Goal: Book appointment/travel/reservation

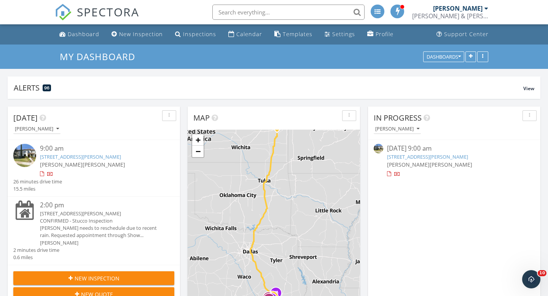
click at [98, 158] on link "403 E Cowan Dr, Houston, TX 77007" at bounding box center [80, 156] width 81 height 7
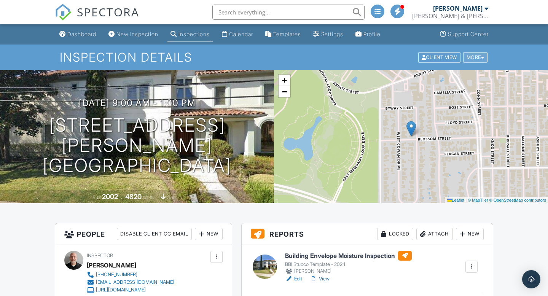
click at [475, 57] on div "More" at bounding box center [475, 57] width 25 height 10
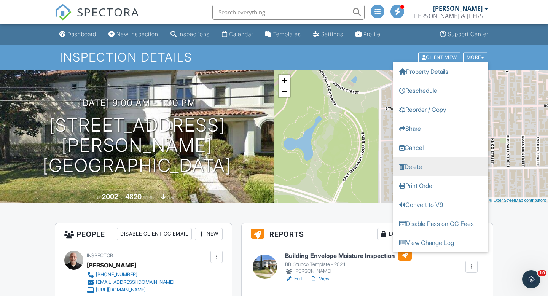
click at [416, 166] on link "Delete" at bounding box center [440, 166] width 95 height 19
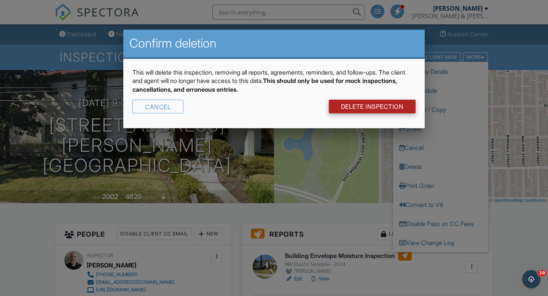
click at [362, 104] on link "DELETE Inspection" at bounding box center [372, 107] width 87 height 14
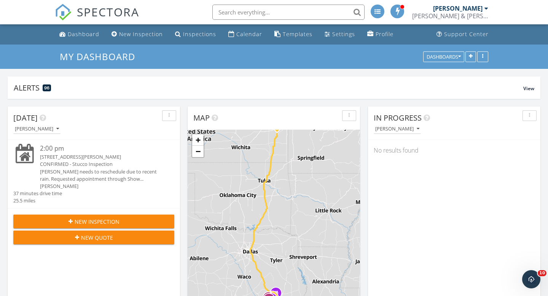
click at [59, 164] on div "CONFIRMED - Stucco Inspection" at bounding box center [100, 164] width 121 height 7
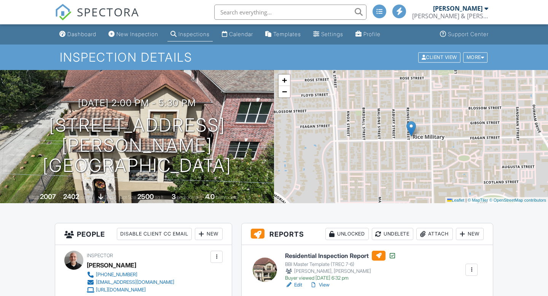
scroll to position [139, 0]
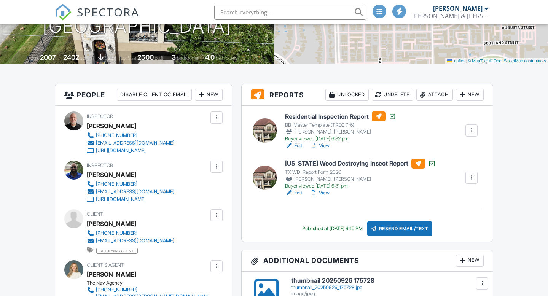
click at [469, 94] on div "New" at bounding box center [470, 95] width 28 height 12
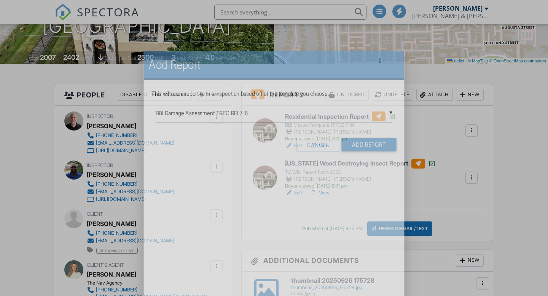
scroll to position [0, 0]
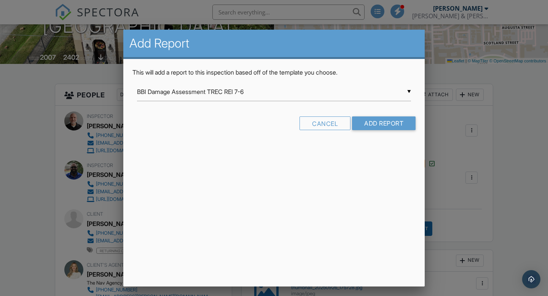
click at [409, 91] on input "BBI Damage Assessment TREC REI 7-6" at bounding box center [274, 92] width 274 height 19
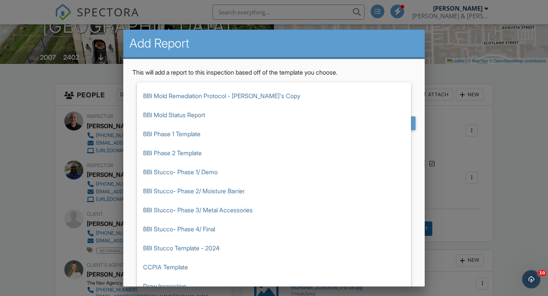
scroll to position [188, 0]
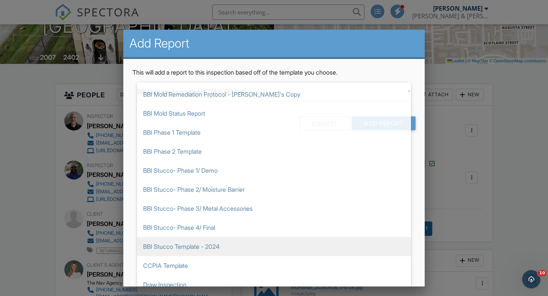
click at [200, 247] on span "BBI Stucco Template - 2024" at bounding box center [274, 246] width 274 height 19
type input "BBI Stucco Template - 2024"
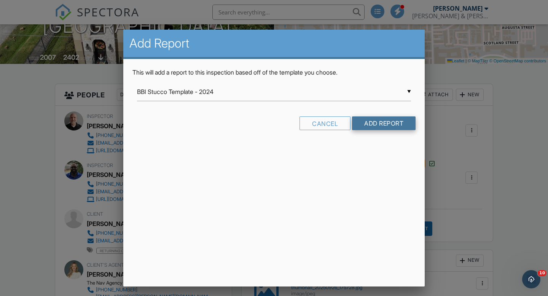
click at [382, 122] on input "Add Report" at bounding box center [384, 123] width 64 height 14
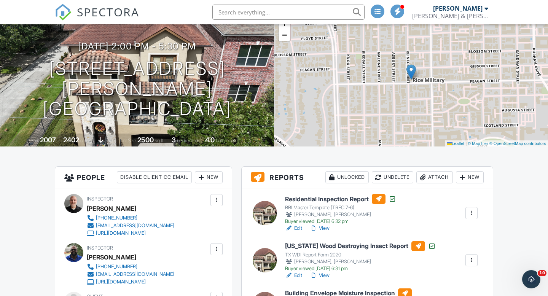
scroll to position [55, 0]
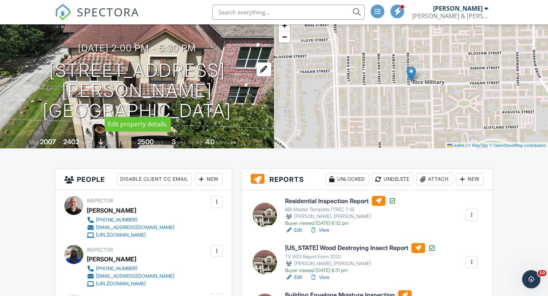
drag, startPoint x: 40, startPoint y: 76, endPoint x: 224, endPoint y: 102, distance: 186.1
click at [224, 102] on div "09/23/2025 2:00 pm - 5:30 pm 5426 Feagan St Houston, TX 77007" at bounding box center [137, 82] width 274 height 78
copy h1 "5426 Feagan St Houston, TX 77007"
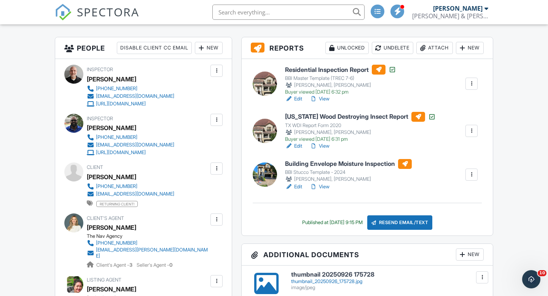
click at [298, 187] on link "Edit" at bounding box center [293, 187] width 17 height 8
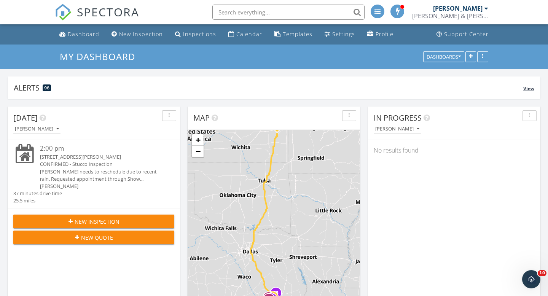
click at [529, 90] on span "View" at bounding box center [528, 88] width 11 height 6
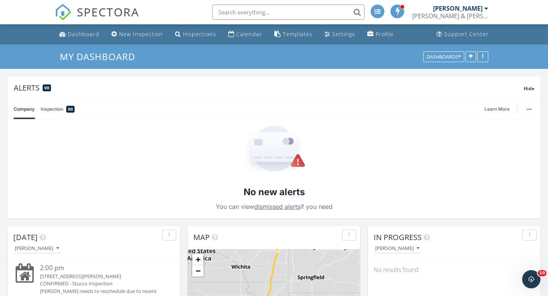
click at [49, 111] on link "Inspection 96" at bounding box center [58, 109] width 34 height 20
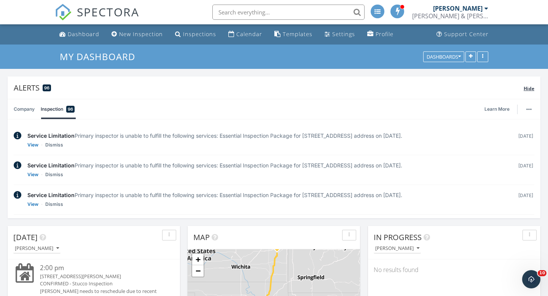
click at [530, 91] on span "Hide" at bounding box center [529, 88] width 11 height 6
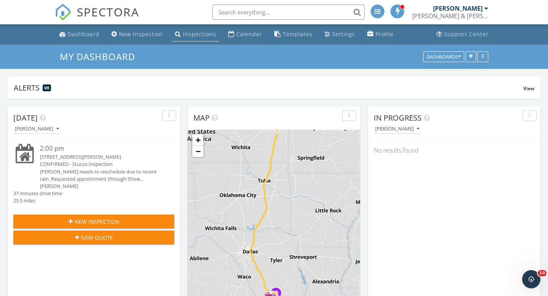
click at [196, 34] on div "Inspections" at bounding box center [199, 33] width 33 height 7
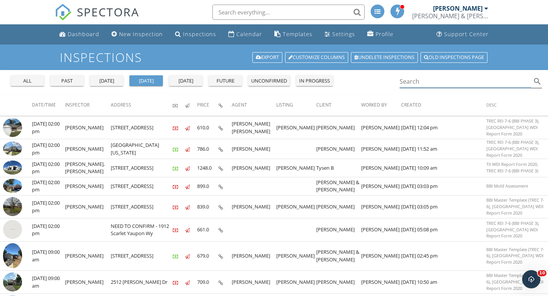
click at [419, 84] on input "Search" at bounding box center [466, 81] width 132 height 13
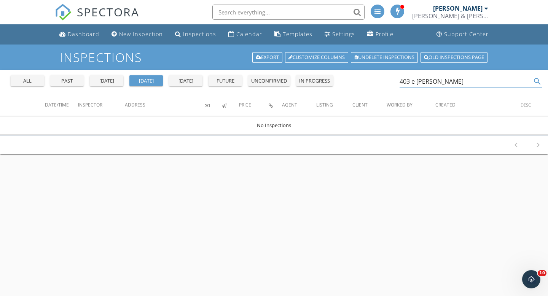
type input "403 e [PERSON_NAME]"
click at [67, 80] on div "past" at bounding box center [66, 81] width 27 height 8
drag, startPoint x: 438, startPoint y: 80, endPoint x: 390, endPoint y: 80, distance: 48.0
click at [390, 80] on div "all past [DATE] [DATE] [DATE] future unconfirmed in progress 403 e [PERSON_NAME…" at bounding box center [274, 82] width 548 height 24
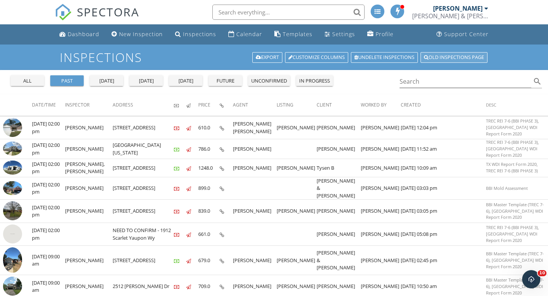
click at [451, 58] on link "Old inspections page" at bounding box center [454, 57] width 67 height 11
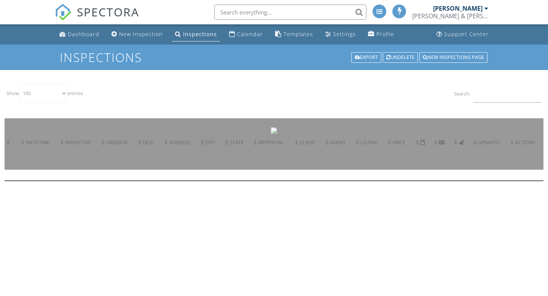
select select "100"
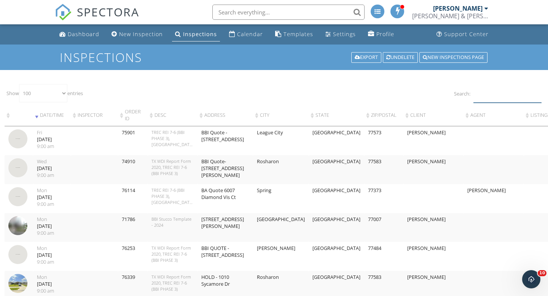
click at [491, 96] on input "Search:" at bounding box center [508, 93] width 68 height 19
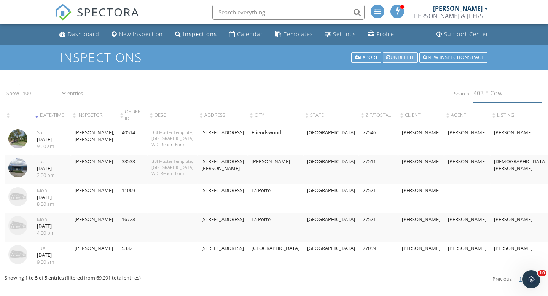
type input "403 E Cow"
click at [399, 57] on div "Undelete" at bounding box center [400, 57] width 35 height 11
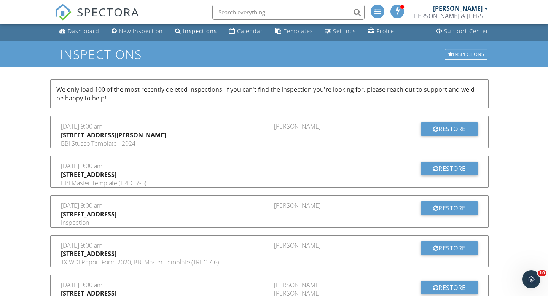
scroll to position [3, 0]
click at [446, 128] on div "Restore" at bounding box center [449, 129] width 57 height 14
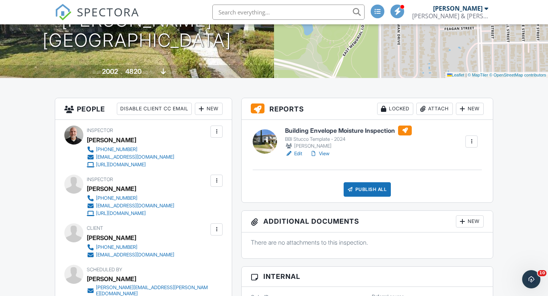
scroll to position [131, 0]
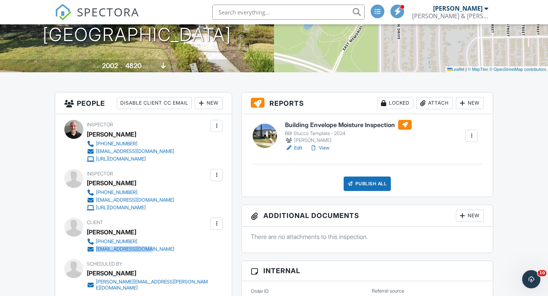
drag, startPoint x: 178, startPoint y: 249, endPoint x: 96, endPoint y: 249, distance: 81.5
click at [96, 249] on div "Client Lawrence Hollander 281-300-0943 youriceman@gmail.com" at bounding box center [149, 235] width 124 height 35
copy div "youriceman@gmail.com"
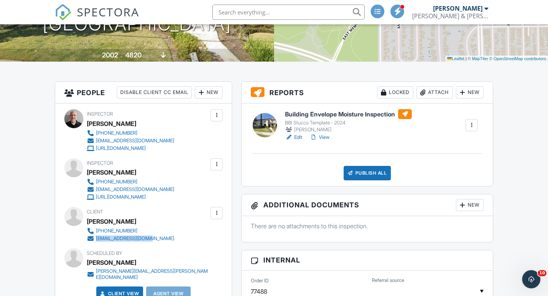
scroll to position [144, 0]
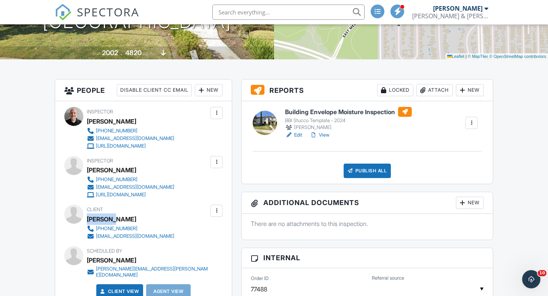
drag, startPoint x: 116, startPoint y: 220, endPoint x: 88, endPoint y: 218, distance: 27.9
click at [88, 218] on div "Lawrence Hollander" at bounding box center [111, 219] width 49 height 11
copy div "Lawrence"
click at [200, 199] on div "Inspector Trent Trittipo (866) 484-8318 office@inspectorteam.com https://www.in…" at bounding box center [143, 205] width 177 height 209
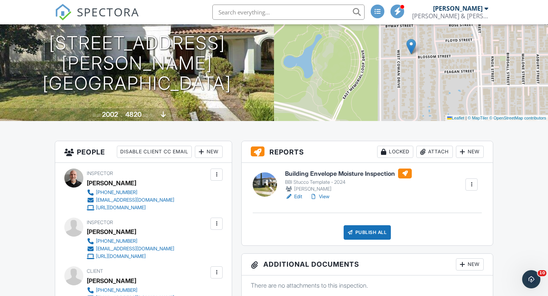
scroll to position [0, 0]
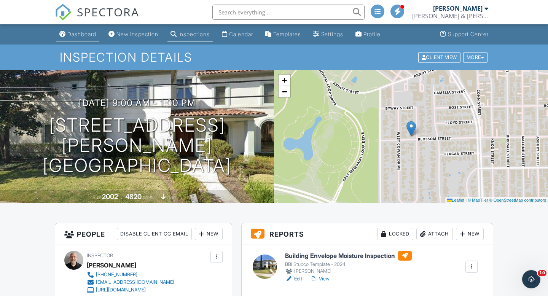
click at [79, 36] on div "Dashboard" at bounding box center [81, 34] width 29 height 6
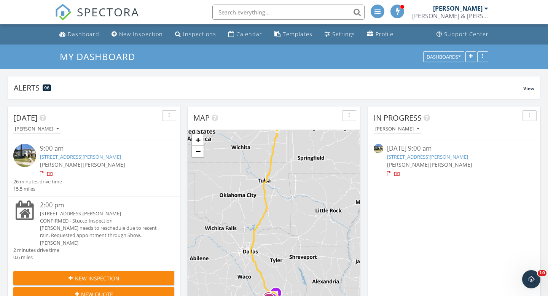
click at [64, 219] on div "CONFIRMED - Stucco Inspection" at bounding box center [100, 220] width 121 height 7
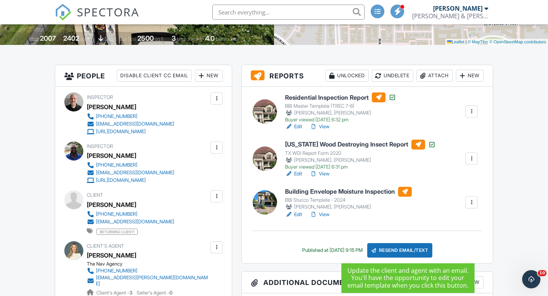
click at [404, 249] on div "Resend Email/Text" at bounding box center [399, 250] width 65 height 14
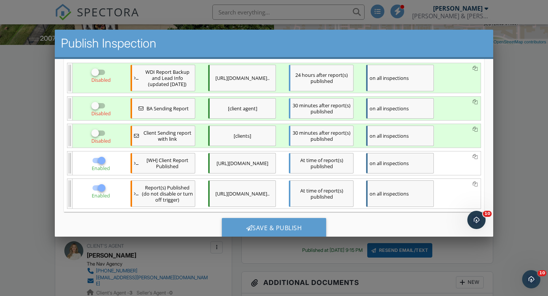
scroll to position [172, 0]
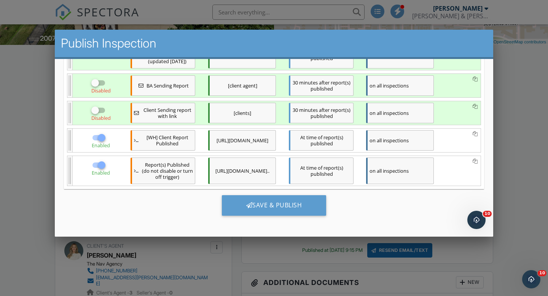
click at [94, 112] on div at bounding box center [95, 110] width 13 height 13
checkbox input "true"
click at [96, 83] on div at bounding box center [95, 82] width 13 height 13
checkbox input "true"
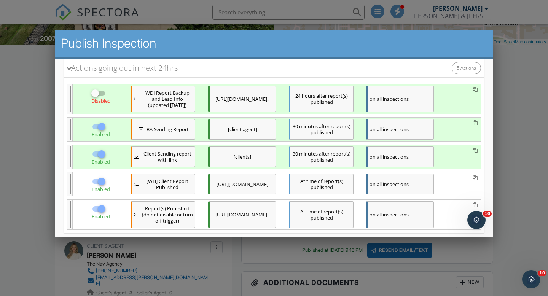
scroll to position [127, 0]
click at [94, 95] on div at bounding box center [95, 94] width 13 height 13
checkbox input "true"
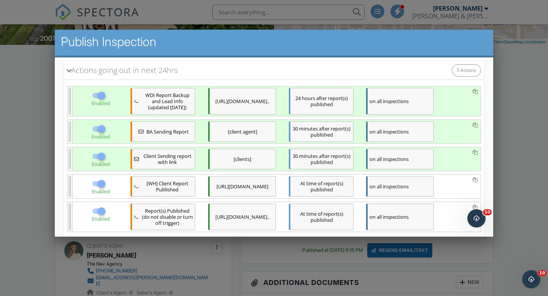
scroll to position [122, 0]
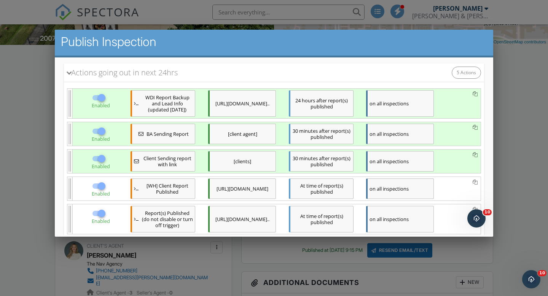
click at [418, 106] on div "on all inspections" at bounding box center [400, 103] width 68 height 27
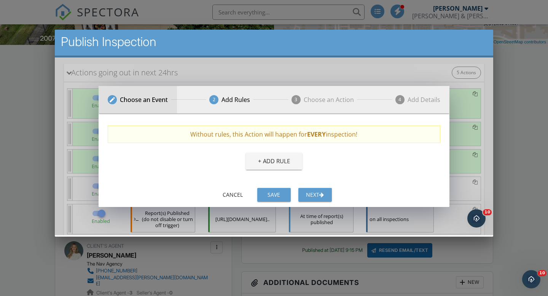
click at [147, 98] on div "Choose an Event" at bounding box center [144, 99] width 48 height 9
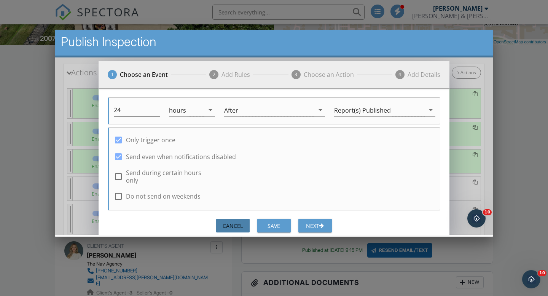
click at [233, 222] on div "Cancel" at bounding box center [232, 226] width 21 height 8
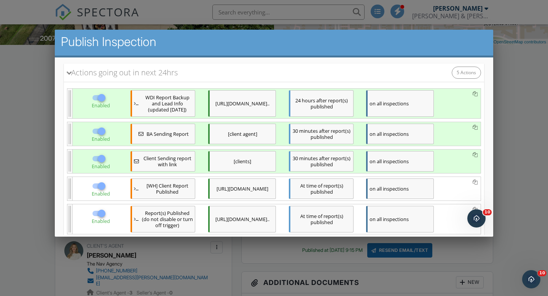
click at [403, 108] on div "on all inspections" at bounding box center [400, 103] width 68 height 27
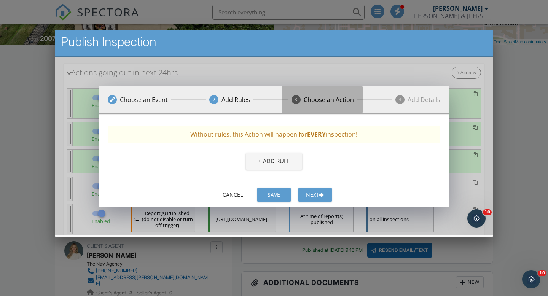
click at [322, 102] on div "Choose an Action" at bounding box center [329, 99] width 50 height 9
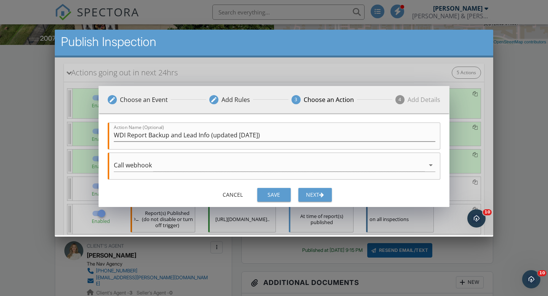
scroll to position [0, 0]
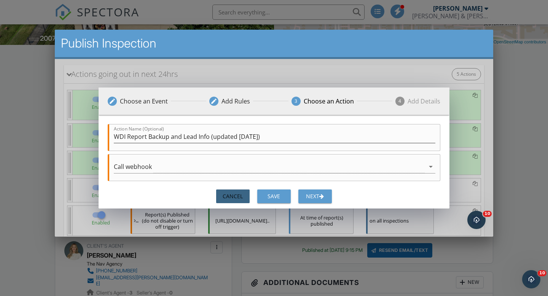
click at [235, 196] on div "Cancel" at bounding box center [232, 196] width 21 height 8
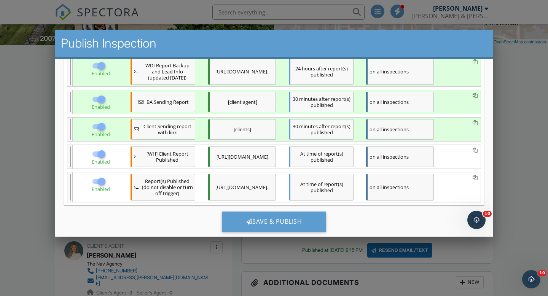
scroll to position [172, 0]
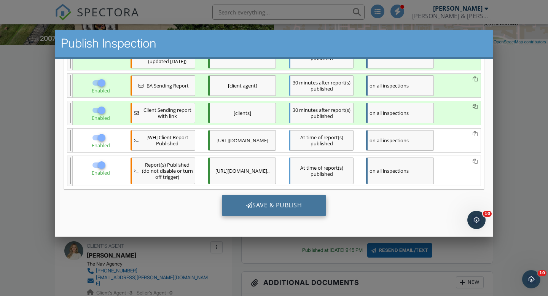
click at [269, 205] on div "Save & Publish" at bounding box center [274, 205] width 105 height 21
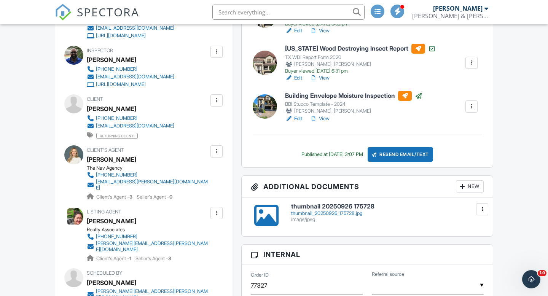
scroll to position [257, 0]
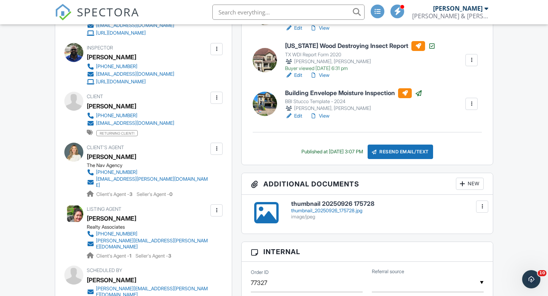
click at [269, 214] on div at bounding box center [266, 213] width 24 height 24
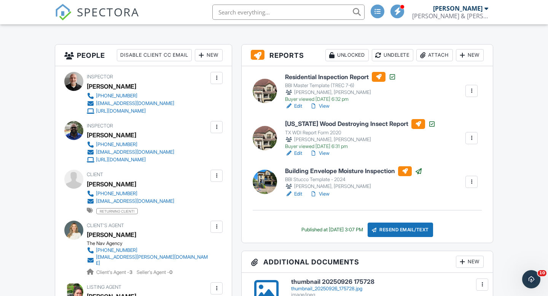
scroll to position [173, 0]
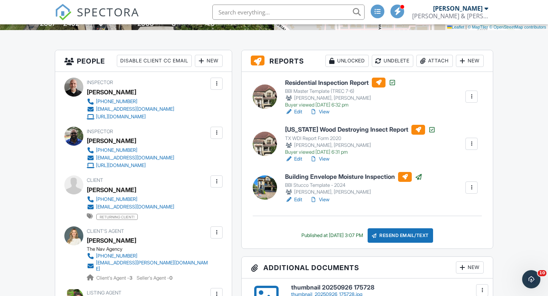
click at [298, 111] on link "Edit" at bounding box center [293, 112] width 17 height 8
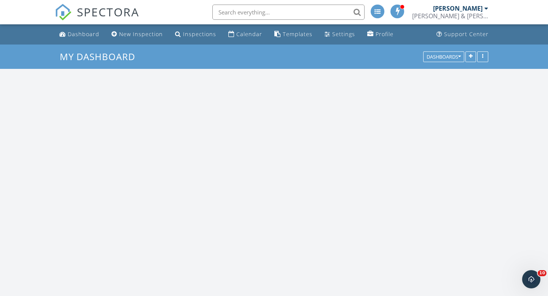
scroll to position [693, 549]
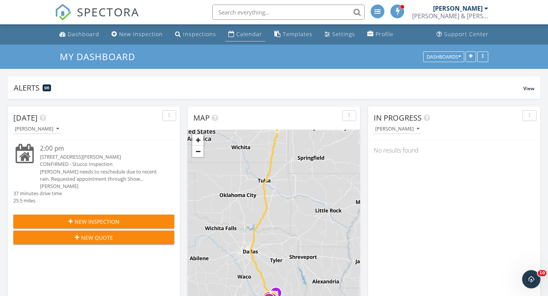
click at [239, 33] on div "Calendar" at bounding box center [249, 33] width 26 height 7
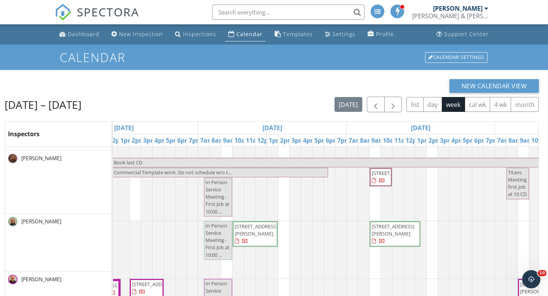
scroll to position [794, 0]
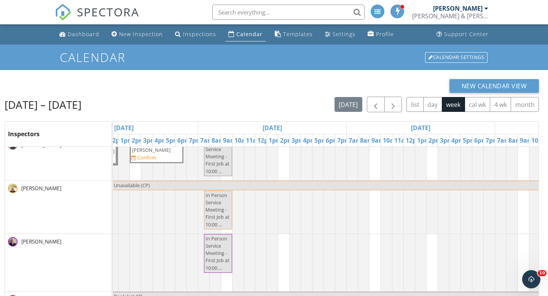
click at [284, 241] on div "In Person Service Meeting - First Job at 10:00 ... Available for 2 inspections …" at bounding box center [272, 180] width 1039 height 1388
click at [281, 220] on link "Event" at bounding box center [282, 221] width 39 height 12
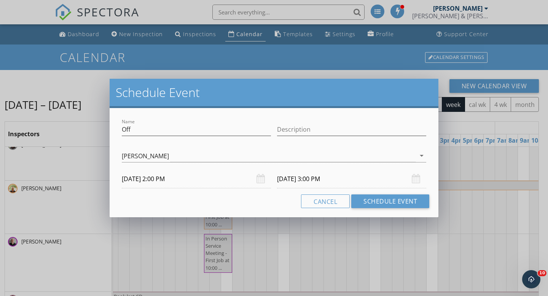
click at [164, 180] on input "09/30/2025 2:00 PM" at bounding box center [196, 179] width 149 height 19
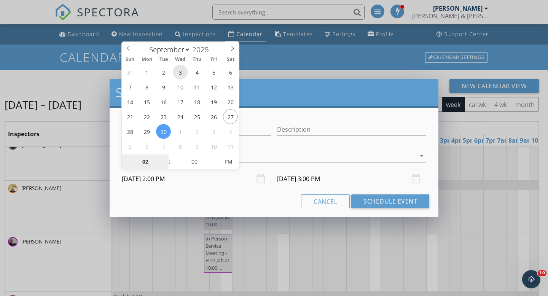
type input "09/03/2025 2:00 PM"
type input "09/03/2025 3:00 PM"
click at [193, 209] on div "Name Off Description check_box_outline_blank Chance Phillips check_box_outline_…" at bounding box center [274, 162] width 329 height 109
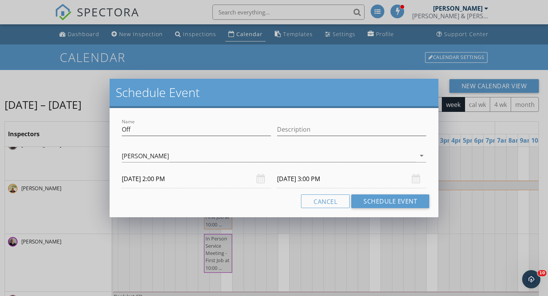
click at [171, 182] on input "09/03/2025 2:00 PM" at bounding box center [196, 179] width 149 height 19
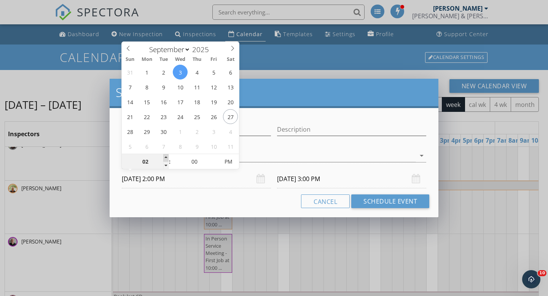
type input "03"
type input "09/03/2025 3:00 PM"
click at [165, 156] on span at bounding box center [165, 158] width 5 height 8
type input "09/03/2025 4:00 PM"
click at [180, 198] on div "Cancel Schedule Event" at bounding box center [274, 202] width 311 height 14
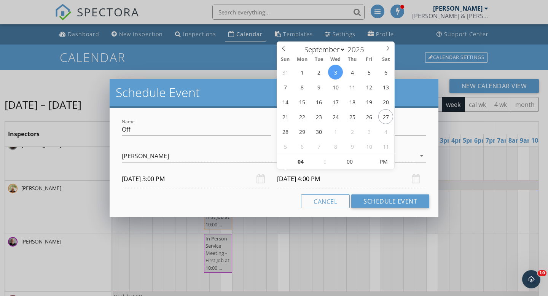
click at [321, 179] on input "09/03/2025 4:00 PM" at bounding box center [351, 179] width 149 height 19
type input "05"
type input "09/03/2025 5:00 PM"
click at [321, 157] on span at bounding box center [321, 158] width 5 height 8
click at [282, 204] on div "Cancel Schedule Event" at bounding box center [274, 202] width 311 height 14
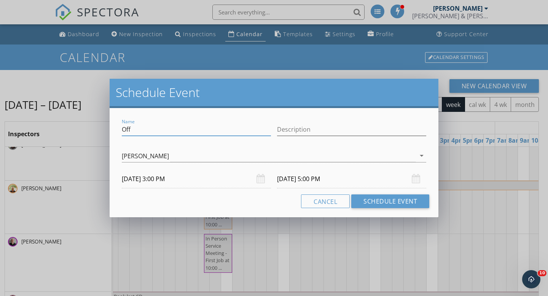
drag, startPoint x: 135, startPoint y: 128, endPoint x: 118, endPoint y: 128, distance: 16.4
click at [119, 128] on div "Name Off" at bounding box center [196, 130] width 155 height 26
type input "Classroom Training (TT)"
click at [320, 201] on button "Cancel" at bounding box center [325, 202] width 49 height 14
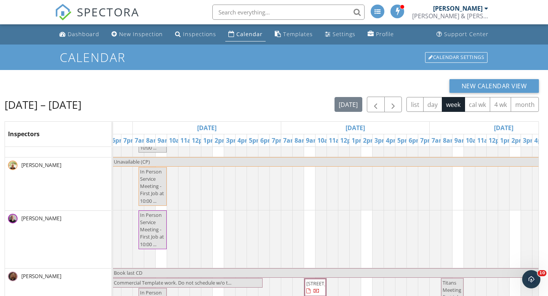
scroll to position [684, 0]
click at [367, 223] on div "In Person Service Meeting - First Job at 10:00 ... Available for 2 inspections …" at bounding box center [206, 157] width 1039 height 1388
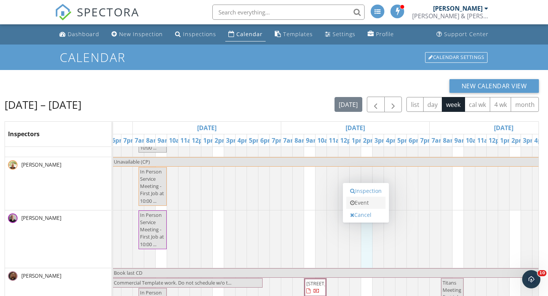
click at [365, 203] on link "Event" at bounding box center [365, 203] width 39 height 12
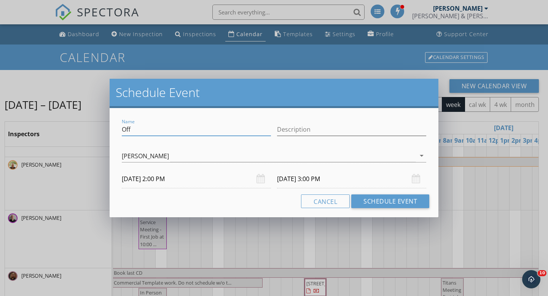
drag, startPoint x: 133, startPoint y: 130, endPoint x: 110, endPoint y: 130, distance: 23.2
click at [110, 130] on div "Name Off Description Trent Trittipo arrow_drop_down 10/01/2025 2:00 PM 10/01/20…" at bounding box center [274, 162] width 329 height 109
type input "Classroom Training (TT)"
click at [274, 206] on div "Cancel Schedule Event" at bounding box center [274, 202] width 311 height 14
click at [319, 179] on input "10/01/2025 3:00 PM" at bounding box center [351, 179] width 149 height 19
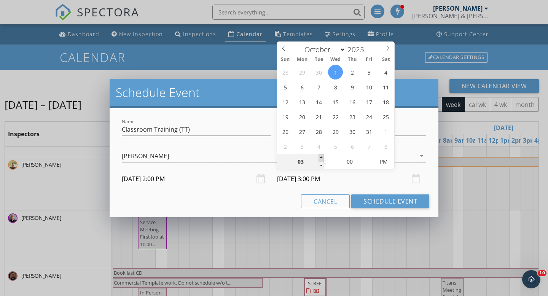
type input "04"
type input "10/01/2025 4:00 PM"
click at [322, 157] on span at bounding box center [321, 158] width 5 height 8
type input "05"
type input "10/01/2025 5:00 PM"
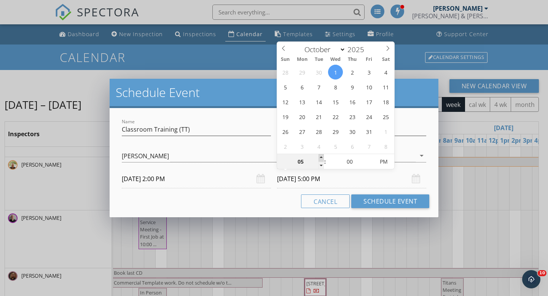
click at [322, 157] on span at bounding box center [321, 158] width 5 height 8
click at [274, 203] on div "Cancel Schedule Event" at bounding box center [274, 202] width 311 height 14
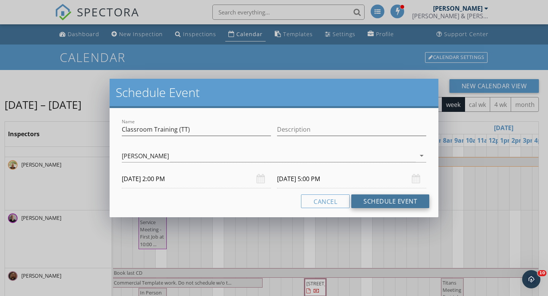
click at [384, 200] on button "Schedule Event" at bounding box center [390, 202] width 78 height 14
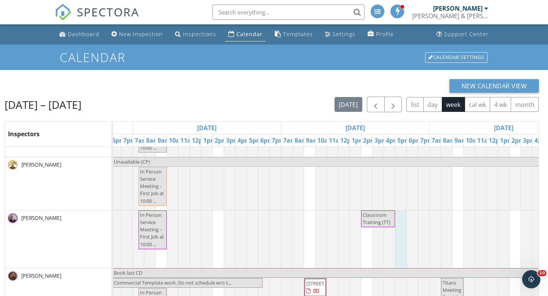
click at [394, 196] on link "Event" at bounding box center [400, 196] width 39 height 12
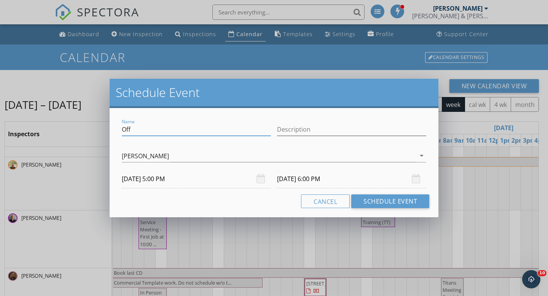
drag, startPoint x: 143, startPoint y: 129, endPoint x: 113, endPoint y: 128, distance: 30.1
click at [113, 128] on div "Name Off Description Trent Trittipo arrow_drop_down 10/01/2025 5:00 PM 10/01/20…" at bounding box center [274, 162] width 329 height 109
type input "CCR Meeting (TT)"
click at [272, 199] on div "Cancel Schedule Event" at bounding box center [274, 202] width 311 height 14
click at [381, 201] on button "Schedule Event" at bounding box center [390, 202] width 78 height 14
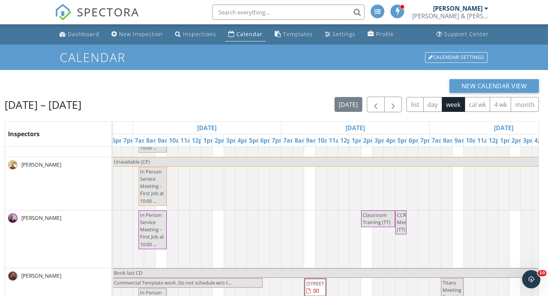
click at [376, 219] on span "Classroom Training (TT)" at bounding box center [377, 219] width 28 height 14
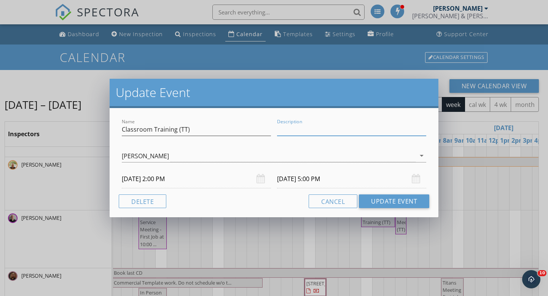
click at [303, 130] on input "Description" at bounding box center [351, 129] width 149 height 13
type input "Training Esai at the Office"
click at [346, 123] on div "Description Training Esai at the Office" at bounding box center [351, 131] width 149 height 25
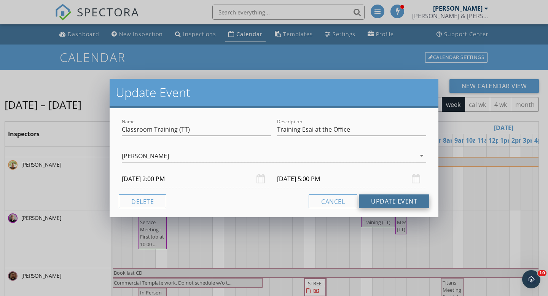
click at [388, 199] on button "Update Event" at bounding box center [394, 202] width 70 height 14
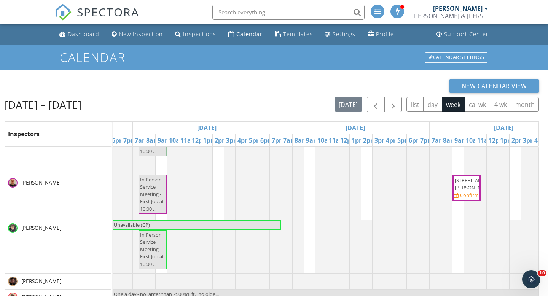
scroll to position [917, 0]
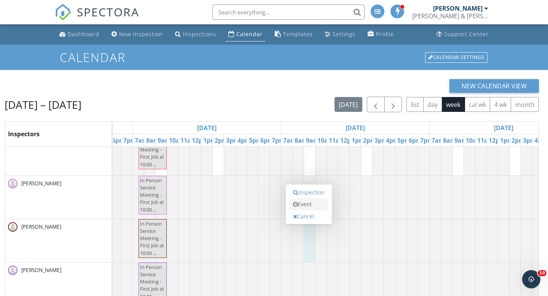
click at [307, 206] on link "Event" at bounding box center [308, 204] width 39 height 12
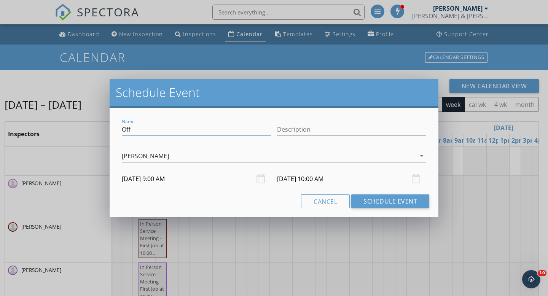
drag, startPoint x: 133, startPoint y: 129, endPoint x: 118, endPoint y: 129, distance: 15.6
click at [118, 129] on div "Name Off Description Esai Barrera arrow_drop_down 10/01/2025 9:00 AM 10/01/2025…" at bounding box center [274, 162] width 329 height 109
click at [132, 130] on input "Off/TREC License Study (TT)" at bounding box center [196, 129] width 149 height 13
type input "TREC License Study (TT)"
click at [318, 179] on input "10/01/2025 10:00 AM" at bounding box center [351, 179] width 149 height 19
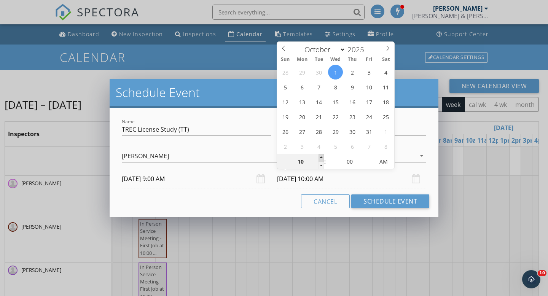
type input "11"
type input "10/01/2025 11:00 AM"
click at [321, 157] on span at bounding box center [321, 158] width 5 height 8
type input "12"
type input "10/01/2025 12:00 PM"
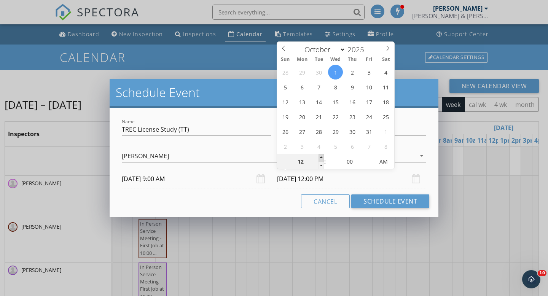
click at [321, 157] on span at bounding box center [321, 158] width 5 height 8
type input "01"
type input "10/01/2025 1:00 PM"
click at [321, 157] on span at bounding box center [321, 158] width 5 height 8
type input "02"
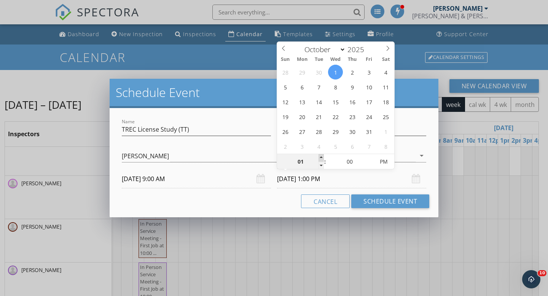
type input "10/01/2025 2:00 PM"
click at [321, 157] on span at bounding box center [321, 158] width 5 height 8
click at [282, 206] on div "Cancel Schedule Event" at bounding box center [274, 202] width 311 height 14
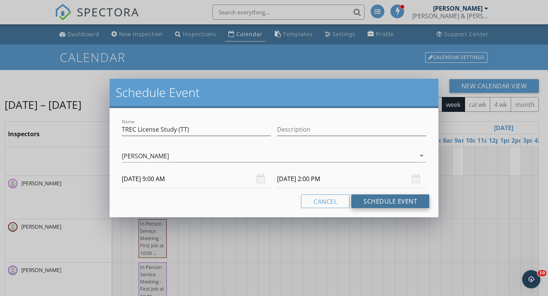
click at [396, 198] on button "Schedule Event" at bounding box center [390, 202] width 78 height 14
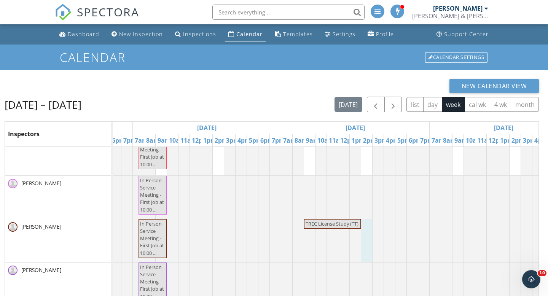
click at [362, 203] on link "Event" at bounding box center [365, 203] width 39 height 12
select select "9"
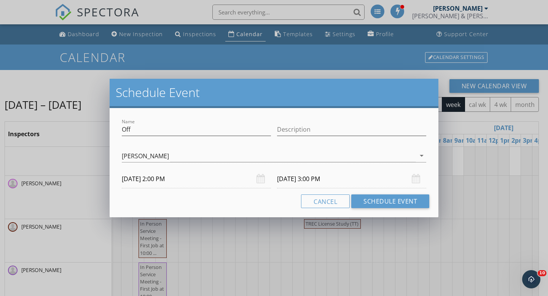
click at [321, 180] on input "10/01/2025 3:00 PM" at bounding box center [351, 179] width 149 height 19
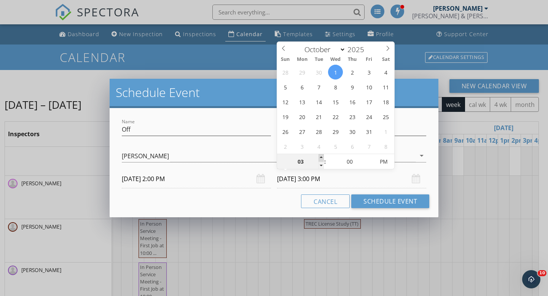
type input "04"
type input "10/01/2025 4:00 PM"
click at [322, 159] on span at bounding box center [321, 158] width 5 height 8
type input "05"
type input "10/01/2025 5:00 PM"
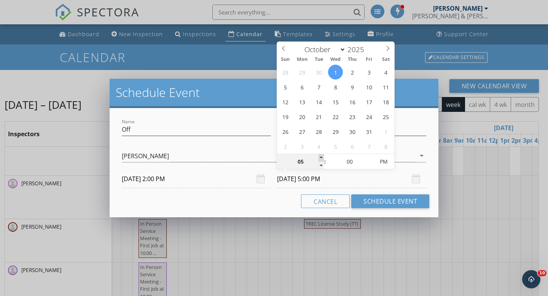
click at [322, 159] on span at bounding box center [321, 158] width 5 height 8
click at [271, 209] on div "Name Off Description check_box_outline_blank Chance Phillips check_box_outline_…" at bounding box center [274, 162] width 329 height 109
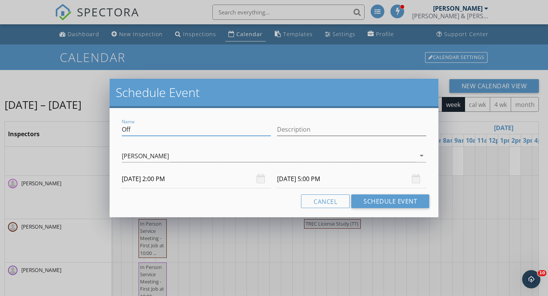
drag, startPoint x: 136, startPoint y: 132, endPoint x: 116, endPoint y: 130, distance: 20.6
click at [116, 130] on div "Name Off Description check_box_outline_blank Chance Phillips check_box_outline_…" at bounding box center [274, 162] width 329 height 109
type input "Classroom Training (TT)"
click at [311, 127] on input "Description" at bounding box center [351, 129] width 149 height 13
type input "Training at the office"
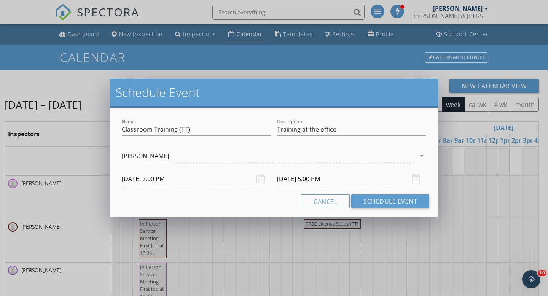
click at [243, 209] on div "Name Classroom Training (TT) Description Training at the office check_box_outli…" at bounding box center [274, 162] width 329 height 109
click at [391, 200] on button "Schedule Event" at bounding box center [390, 202] width 78 height 14
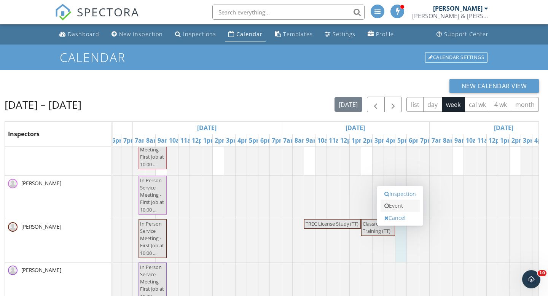
click at [397, 203] on link "Event" at bounding box center [400, 206] width 39 height 12
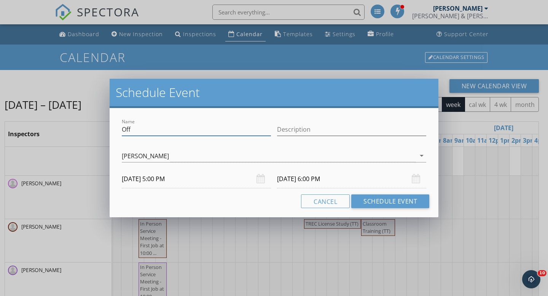
click at [140, 131] on input "Off" at bounding box center [196, 129] width 149 height 13
type input "O"
type input "CCR Meeting (TT)"
click at [278, 207] on div "Cancel Schedule Event" at bounding box center [274, 202] width 311 height 14
click at [383, 199] on button "Schedule Event" at bounding box center [390, 202] width 78 height 14
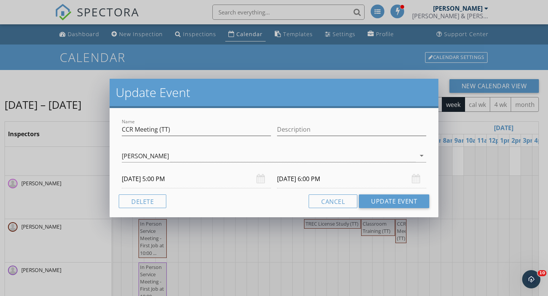
click at [278, 203] on div "Cancel Update Event" at bounding box center [274, 202] width 311 height 14
click at [319, 199] on button "Cancel" at bounding box center [333, 202] width 49 height 14
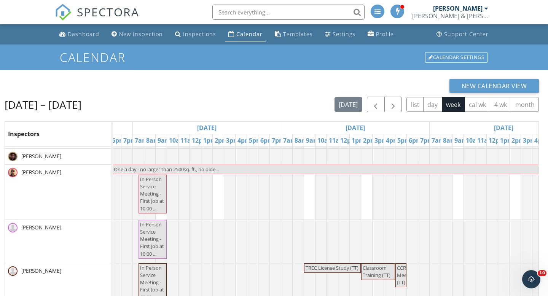
scroll to position [1057, 0]
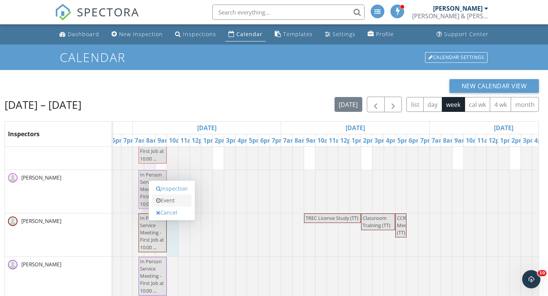
click at [169, 200] on link "Event" at bounding box center [171, 201] width 39 height 12
select select "8"
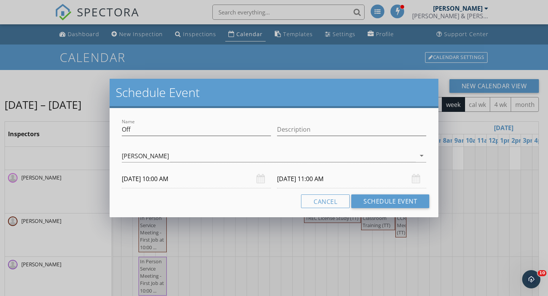
click at [322, 180] on input "09/30/2025 11:00 AM" at bounding box center [351, 179] width 149 height 19
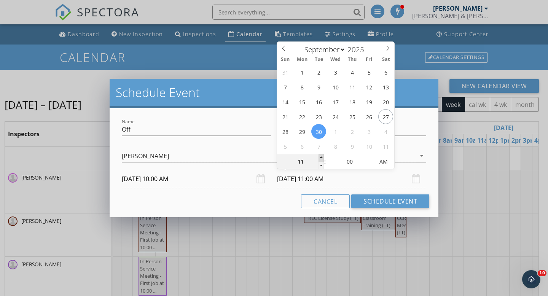
type input "12"
type input "09/30/2025 12:00 PM"
click at [321, 156] on span at bounding box center [321, 158] width 5 height 8
type input "01"
type input "09/30/2025 1:00 PM"
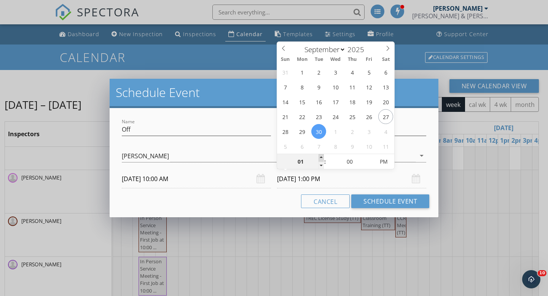
click at [321, 156] on span at bounding box center [321, 158] width 5 height 8
type input "02"
type input "09/30/2025 2:00 PM"
click at [321, 156] on span at bounding box center [321, 158] width 5 height 8
type input "03"
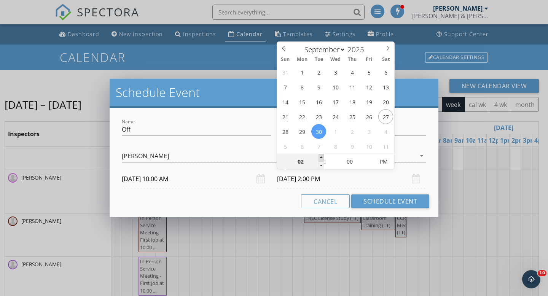
type input "09/30/2025 3:00 PM"
click at [321, 156] on span at bounding box center [321, 158] width 5 height 8
type input "04"
type input "09/30/2025 4:00 PM"
click at [321, 156] on span at bounding box center [321, 158] width 5 height 8
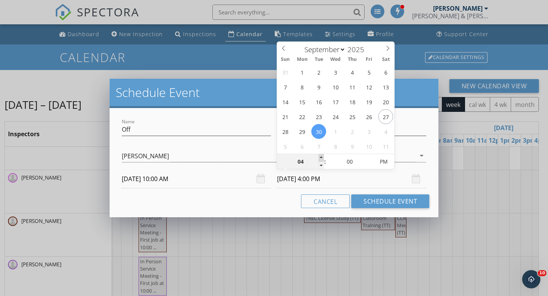
type input "05"
type input "09/30/2025 5:00 PM"
click at [321, 156] on span at bounding box center [321, 158] width 5 height 8
click at [261, 207] on div "Cancel Schedule Event" at bounding box center [274, 202] width 311 height 14
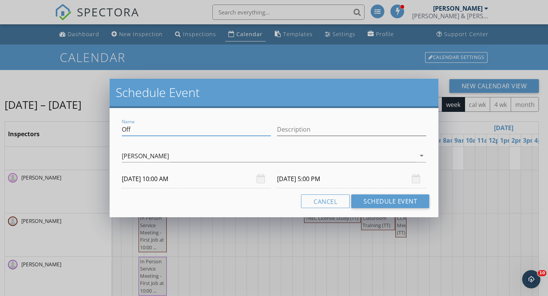
drag, startPoint x: 135, startPoint y: 130, endPoint x: 117, endPoint y: 130, distance: 18.3
click at [117, 130] on div "Name Off Description check_box_outline_blank Chance Phillips check_box_outline_…" at bounding box center [274, 162] width 329 height 109
type input "Green Team Pest (TT)"
click at [270, 204] on div "Cancel Schedule Event" at bounding box center [274, 202] width 311 height 14
click at [379, 201] on button "Schedule Event" at bounding box center [390, 202] width 78 height 14
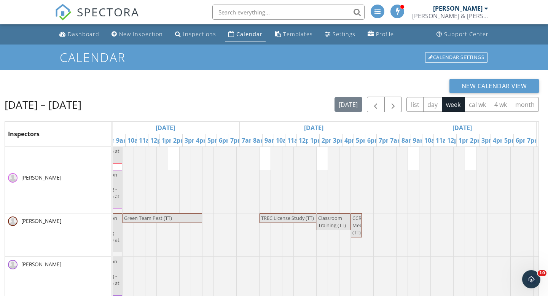
scroll to position [0, 470]
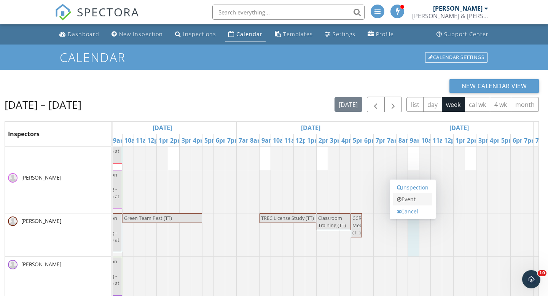
click at [410, 200] on link "Event" at bounding box center [412, 199] width 39 height 12
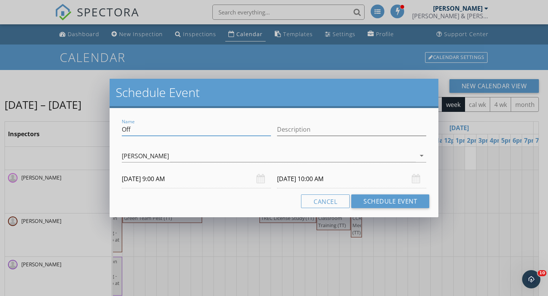
drag, startPoint x: 134, startPoint y: 131, endPoint x: 106, endPoint y: 131, distance: 27.8
click at [106, 131] on div "Schedule Event Name Off Description Esai Barrera arrow_drop_down 10/02/2025 9:0…" at bounding box center [274, 148] width 548 height 296
type input "Green Team Pest (TT)"
click at [401, 203] on button "Schedule Event" at bounding box center [390, 202] width 78 height 14
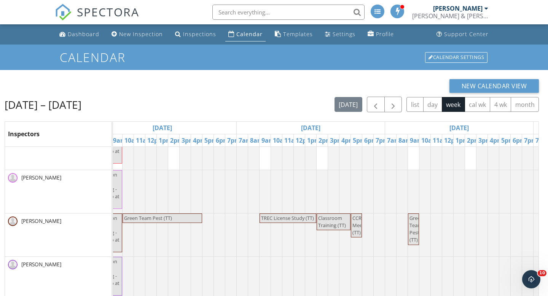
drag, startPoint x: 419, startPoint y: 225, endPoint x: 413, endPoint y: 224, distance: 5.5
click at [413, 224] on span "Green Team Pest (TT)" at bounding box center [417, 229] width 14 height 29
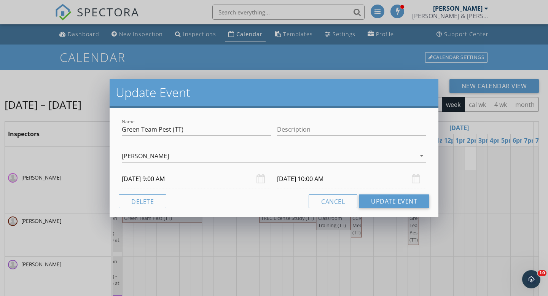
click at [323, 180] on input "10/02/2025 10:00 AM" at bounding box center [351, 179] width 149 height 19
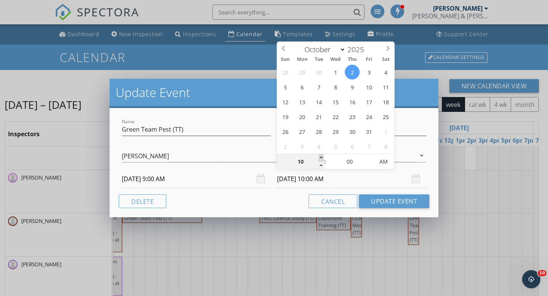
type input "11"
type input "10/02/2025 11:00 AM"
click at [321, 156] on span at bounding box center [321, 158] width 5 height 8
type input "12"
type input "10/02/2025 12:00 PM"
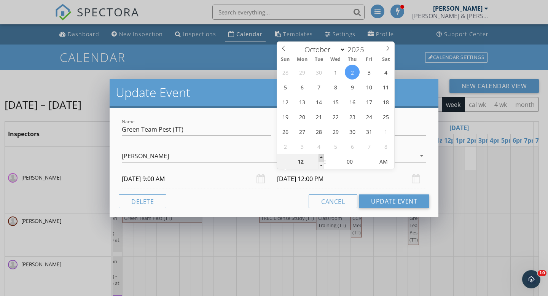
click at [321, 156] on span at bounding box center [321, 158] width 5 height 8
type input "01"
type input "10/02/2025 1:00 PM"
click at [321, 156] on span at bounding box center [321, 158] width 5 height 8
type input "02"
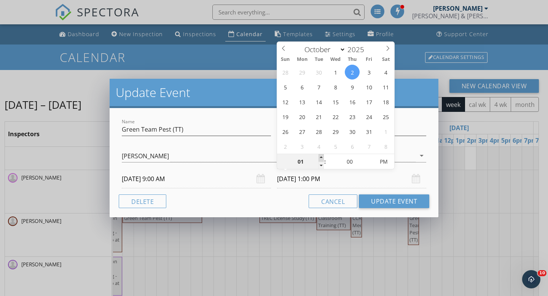
type input "10/02/2025 2:00 PM"
click at [321, 156] on span at bounding box center [321, 158] width 5 height 8
type input "03"
type input "10/02/2025 3:00 PM"
click at [321, 156] on span at bounding box center [321, 158] width 5 height 8
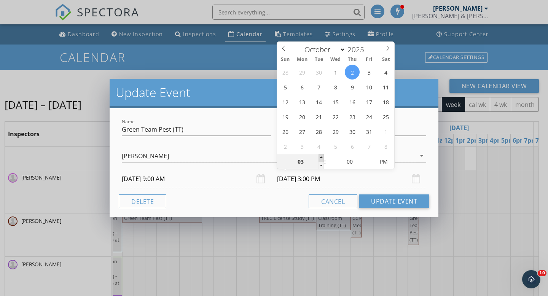
type input "04"
type input "10/02/2025 4:00 PM"
click at [321, 156] on span at bounding box center [321, 158] width 5 height 8
type input "05"
type input "10/02/2025 5:00 PM"
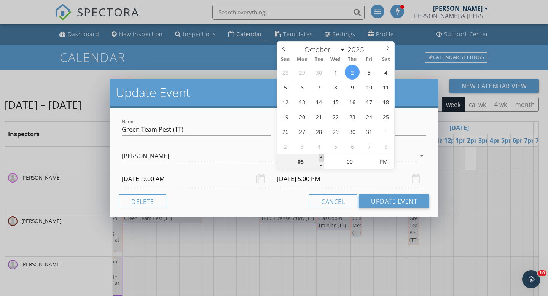
click at [321, 156] on span at bounding box center [321, 158] width 5 height 8
click at [281, 207] on div "Cancel Update Event" at bounding box center [274, 202] width 311 height 14
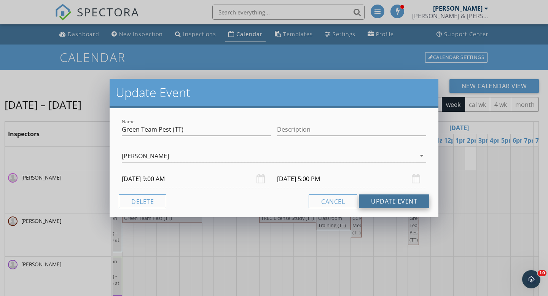
click at [390, 200] on button "Update Event" at bounding box center [394, 202] width 70 height 14
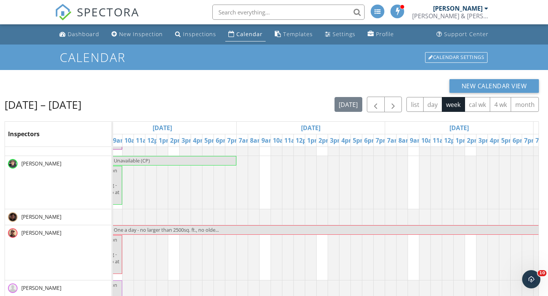
scroll to position [939, 0]
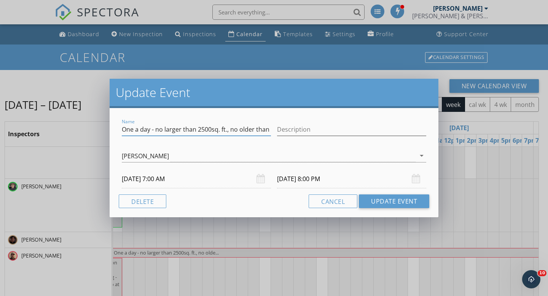
click at [256, 131] on input "One a day - no larger than 2500sq. ft., no older than 2000 (CP)" at bounding box center [196, 129] width 149 height 13
click at [325, 202] on button "Cancel" at bounding box center [333, 202] width 49 height 14
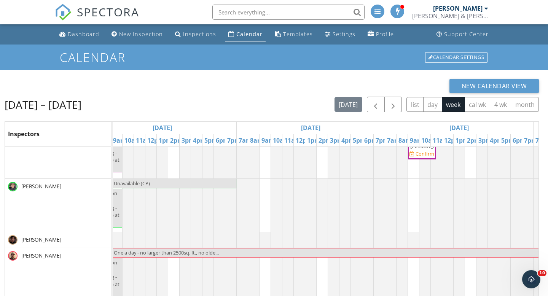
scroll to position [911, 0]
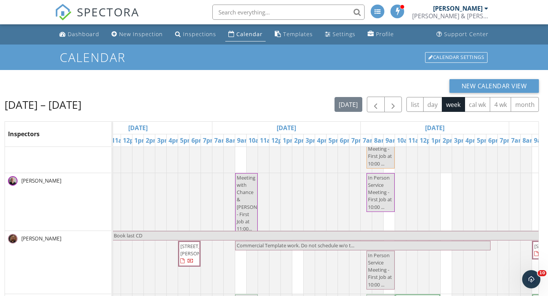
click at [249, 188] on span "Meeting with Chance & Greg - First Job at 11:00..." at bounding box center [246, 203] width 21 height 59
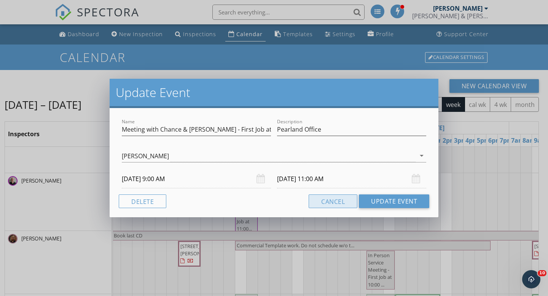
click at [327, 199] on button "Cancel" at bounding box center [333, 202] width 49 height 14
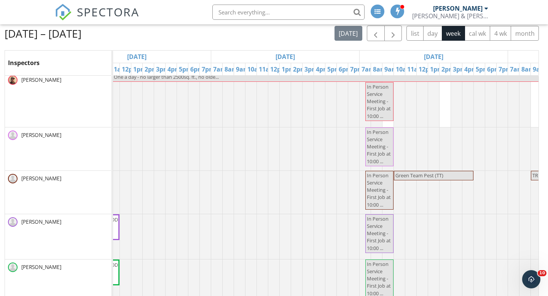
scroll to position [1053, 199]
